Goal: Task Accomplishment & Management: Use online tool/utility

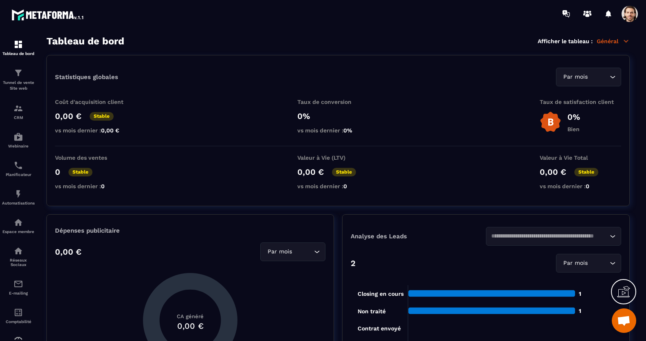
click at [0, 0] on img at bounding box center [0, 0] width 0 height 0
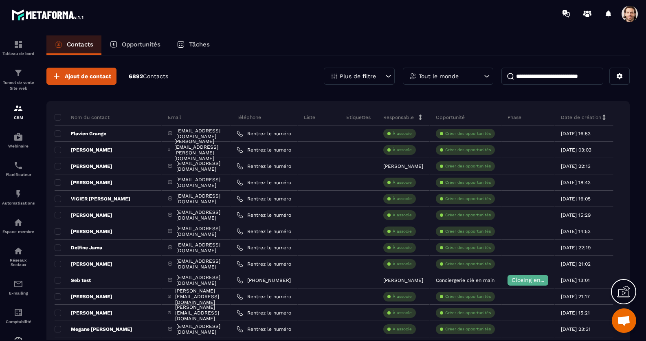
click at [21, 85] on p "Tunnel de vente Site web" at bounding box center [18, 85] width 33 height 11
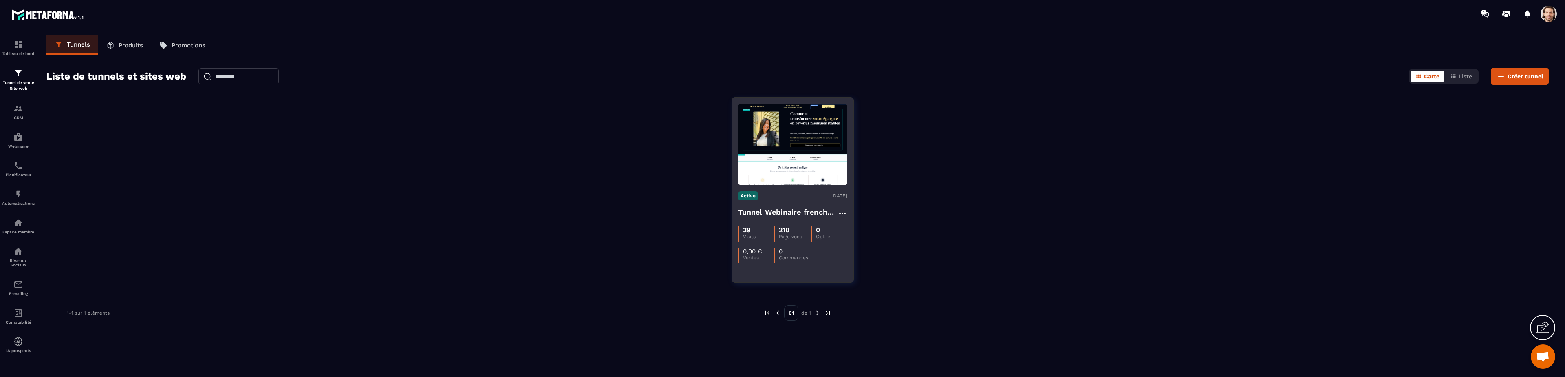
click at [811, 204] on div "Active [DATE] Tunnel Webinaire frenchy partners 39 Visits 210 Page vues 0 Opt-i…" at bounding box center [792, 223] width 121 height 77
click at [807, 210] on h4 "Tunnel Webinaire frenchy partners" at bounding box center [787, 211] width 99 height 11
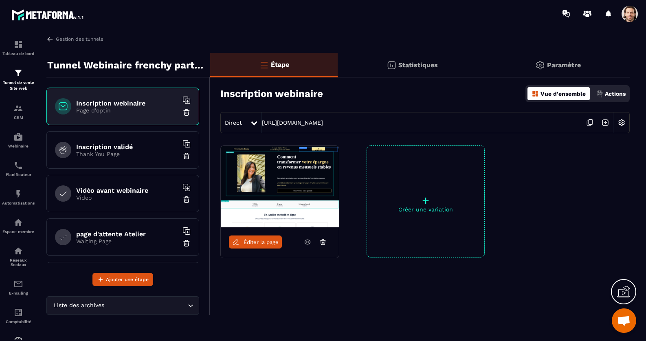
click at [257, 245] on link "Éditer la page" at bounding box center [255, 242] width 53 height 13
